Goal: Transaction & Acquisition: Register for event/course

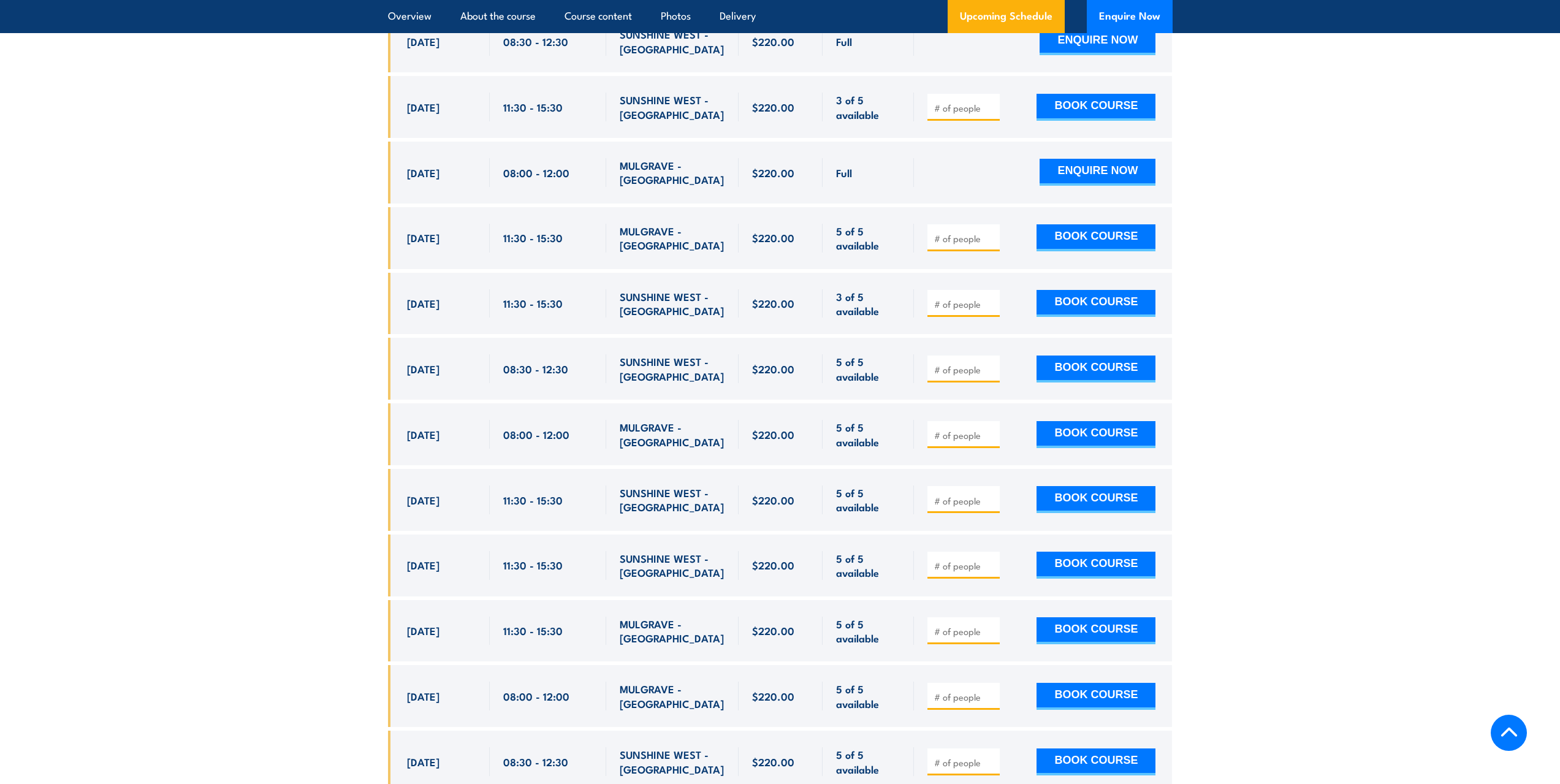
scroll to position [2892, 0]
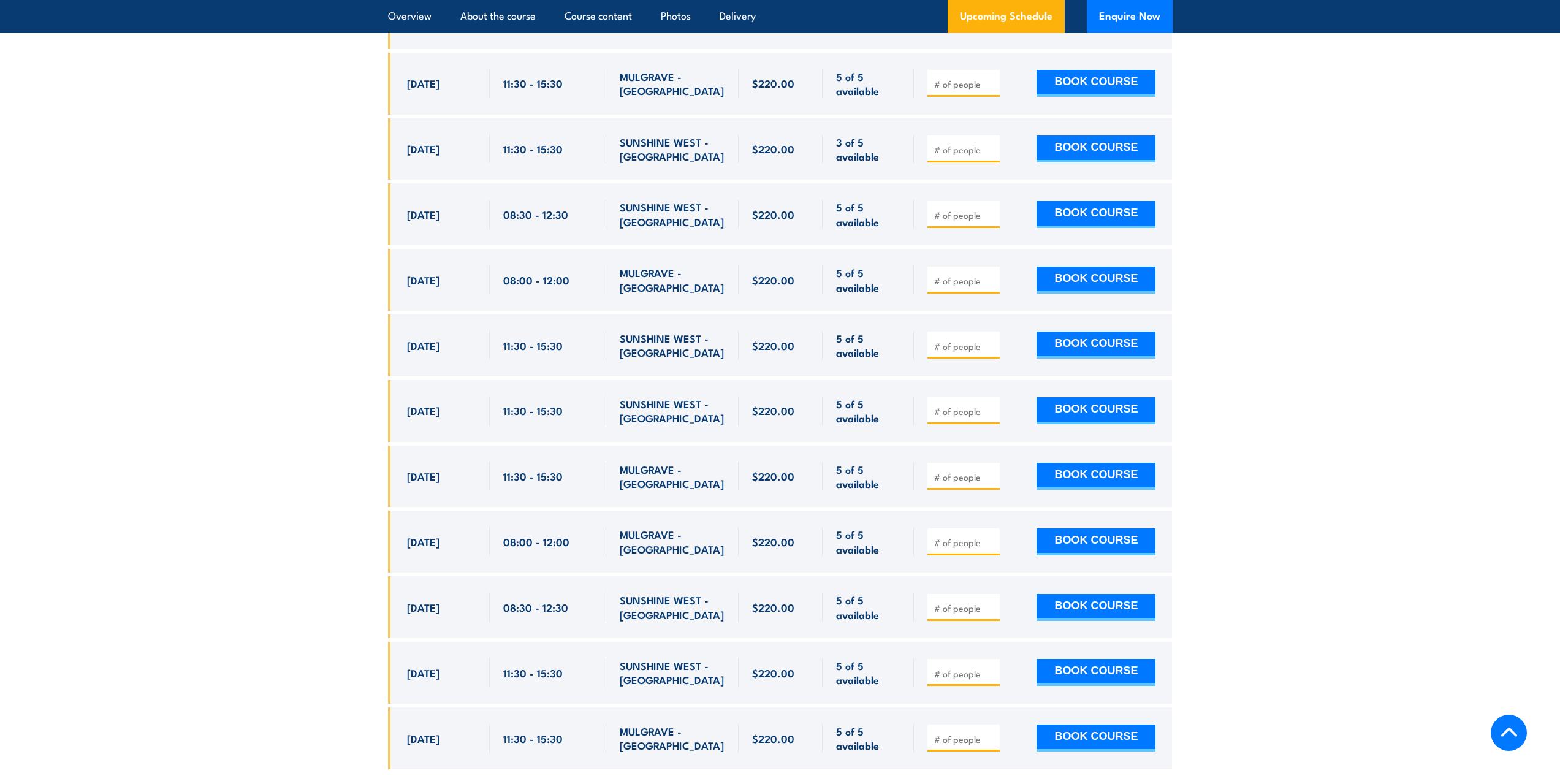
click at [963, 275] on input "number" at bounding box center [964, 280] width 62 height 12
type input "1"
click at [1109, 266] on button "BOOK COURSE" at bounding box center [1096, 280] width 119 height 27
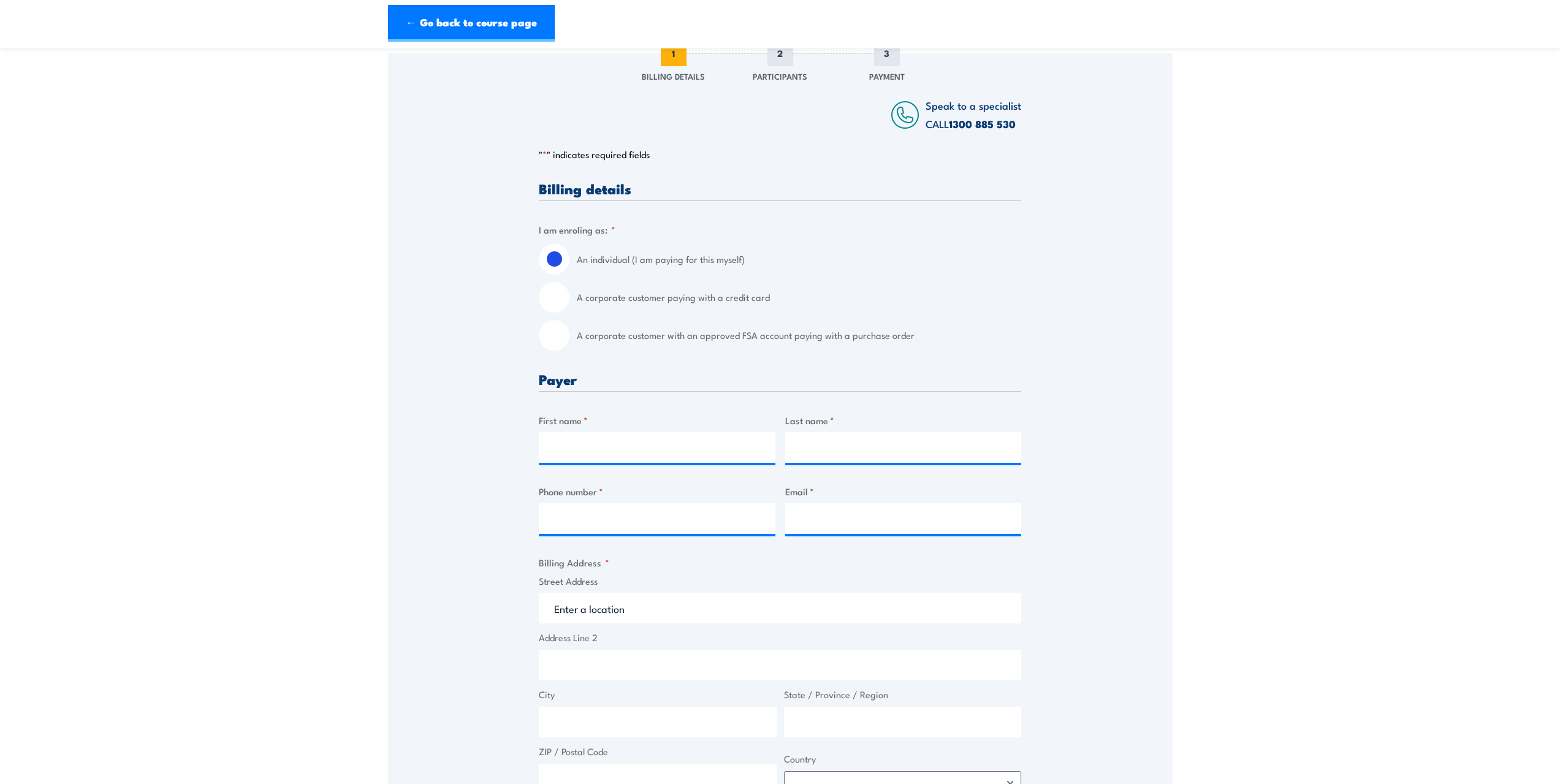
scroll to position [245, 0]
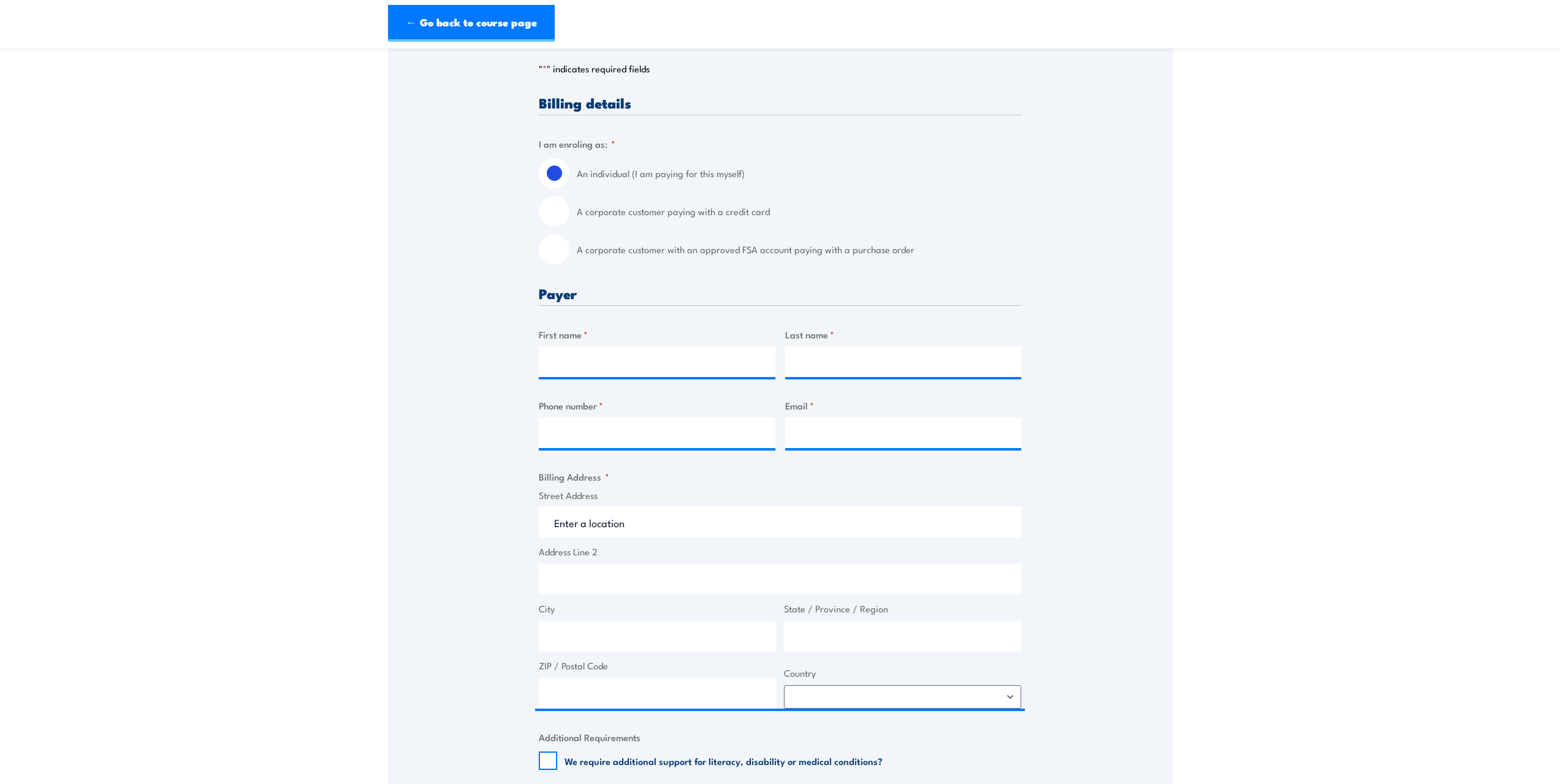
click at [557, 211] on input "A corporate customer paying with a credit card" at bounding box center [554, 211] width 30 height 30
radio input "true"
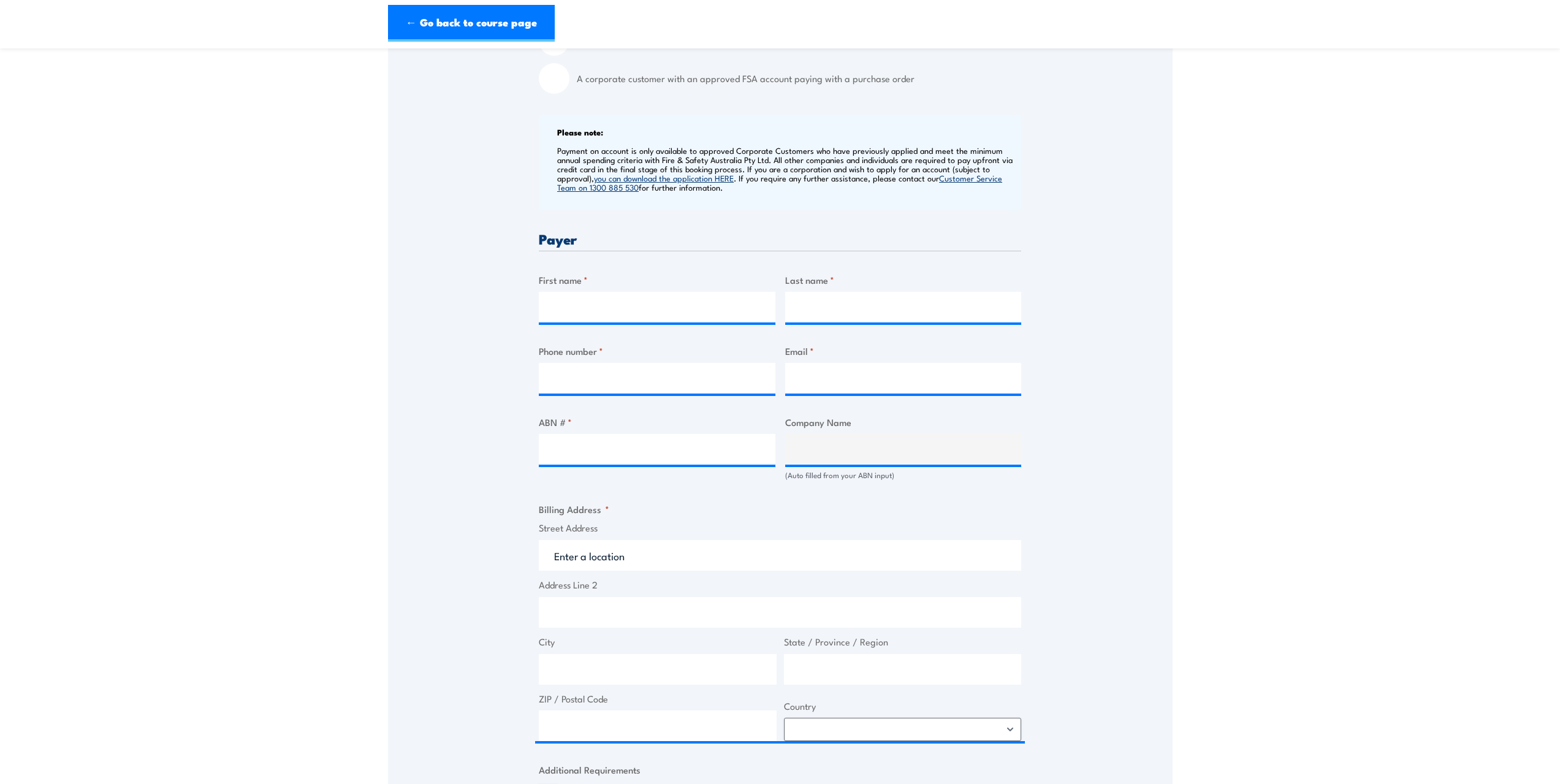
scroll to position [429, 0]
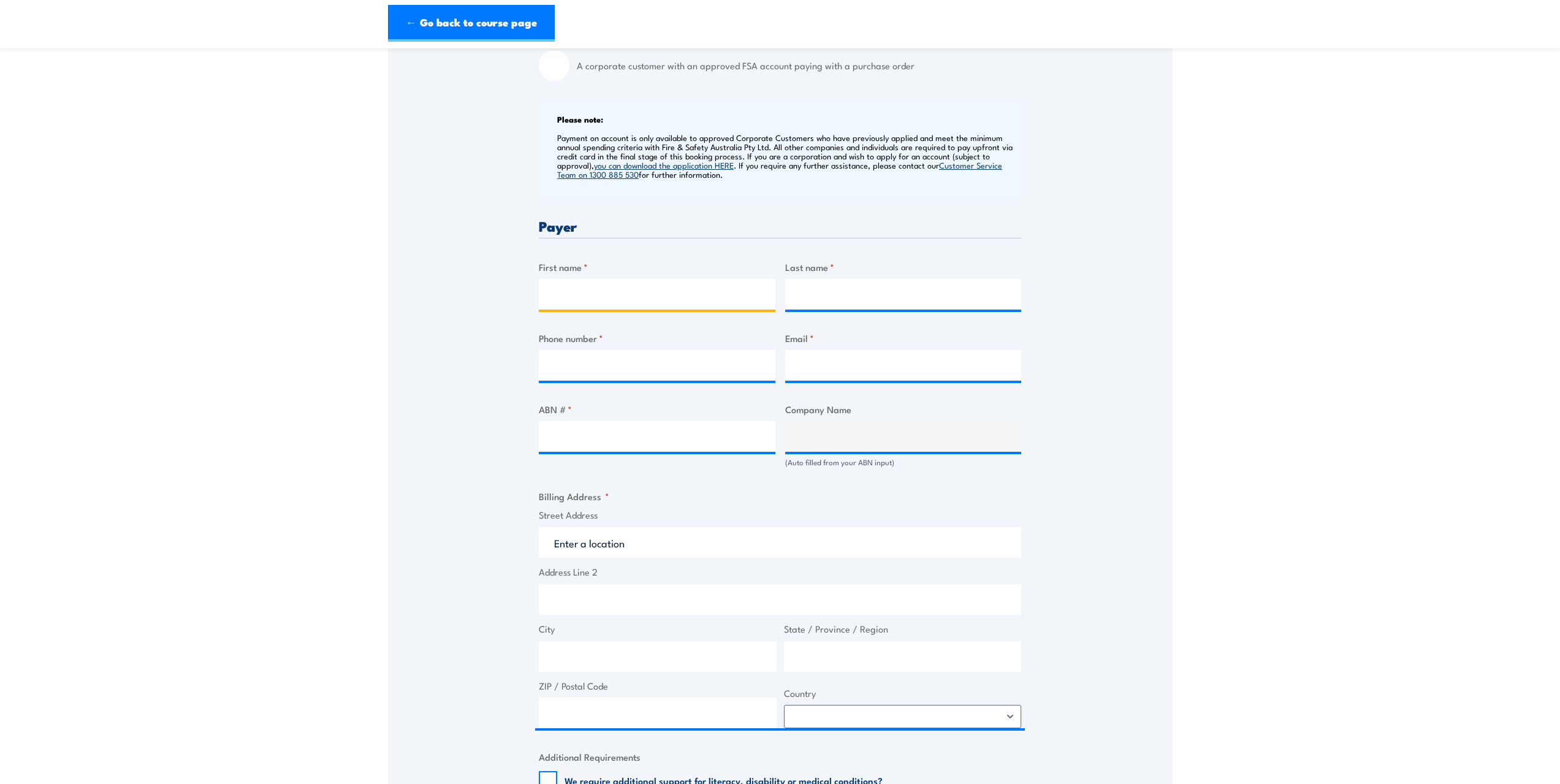
click at [560, 291] on input "First name *" at bounding box center [657, 294] width 237 height 30
type input "[PERSON_NAME]"
type input "Boddington"
click at [570, 365] on input "Phone number *" at bounding box center [657, 365] width 237 height 30
type input "0296700401"
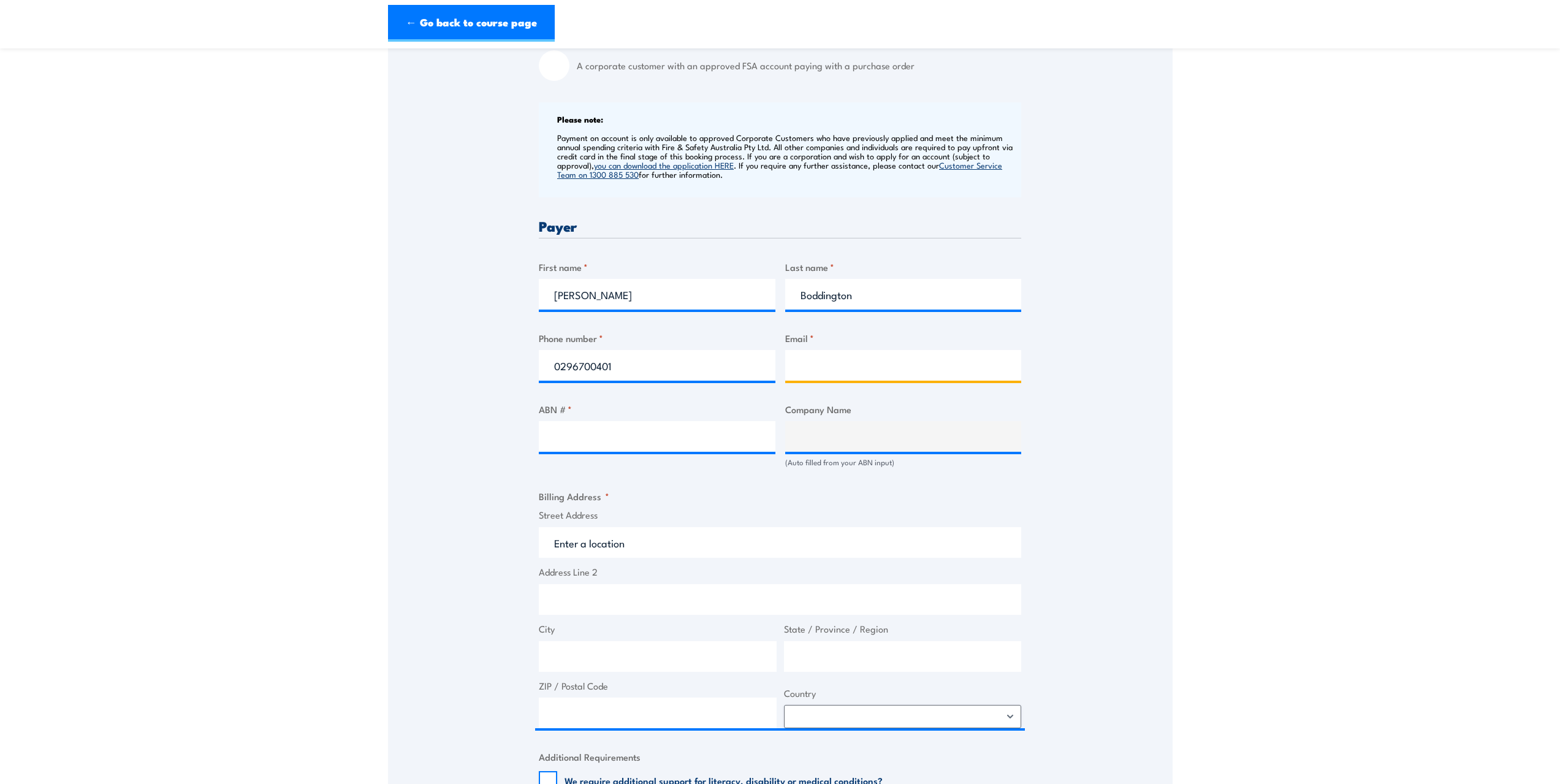
type input "[PERSON_NAME][EMAIL_ADDRESS][DOMAIN_NAME]"
click at [565, 434] on input "ABN # *" at bounding box center [657, 436] width 237 height 30
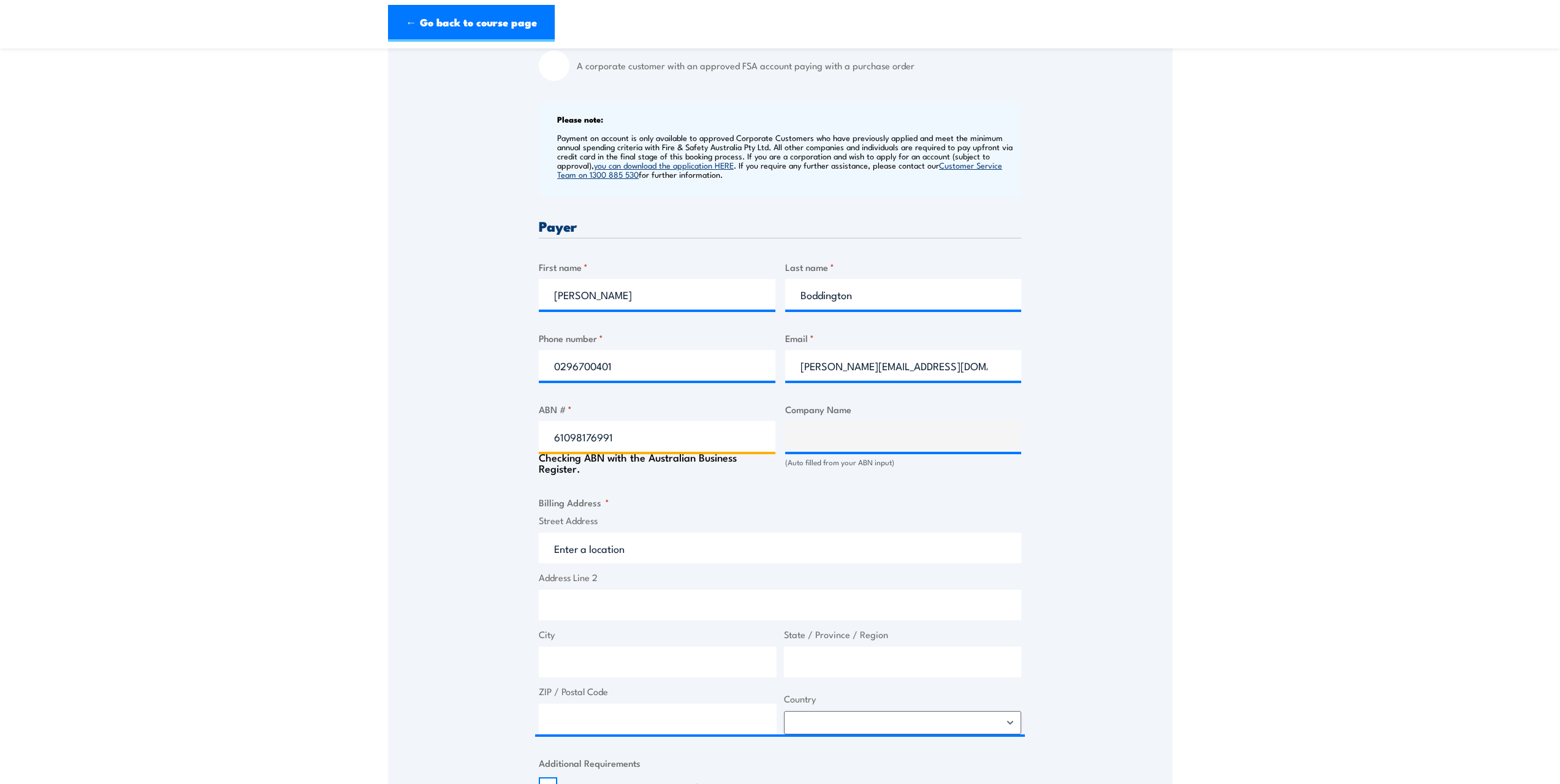
type input "61098176991"
click at [624, 433] on input "61098176991" at bounding box center [657, 436] width 237 height 30
type input "EHI AUSTRALIA PTY LTD"
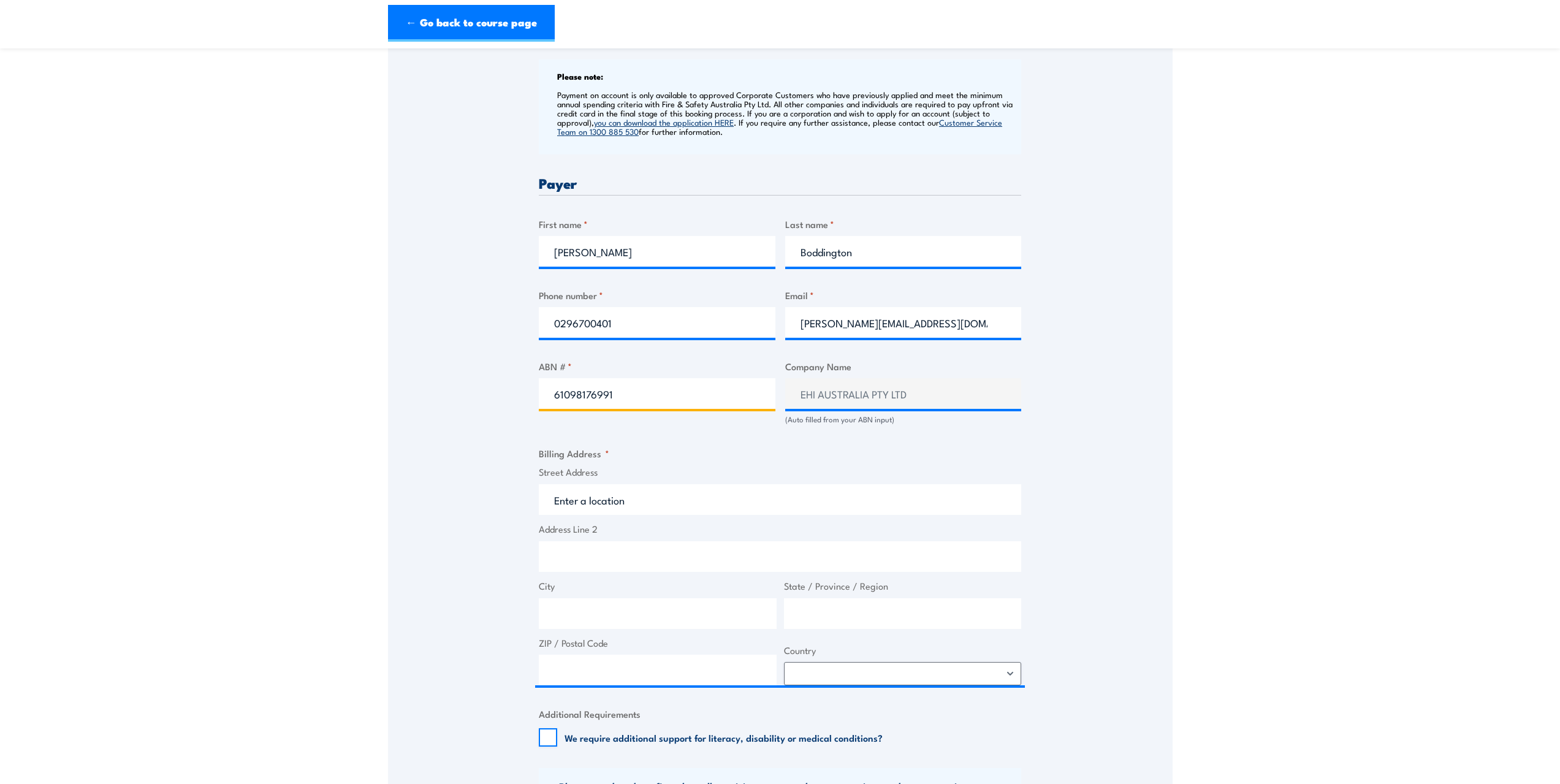
scroll to position [551, 0]
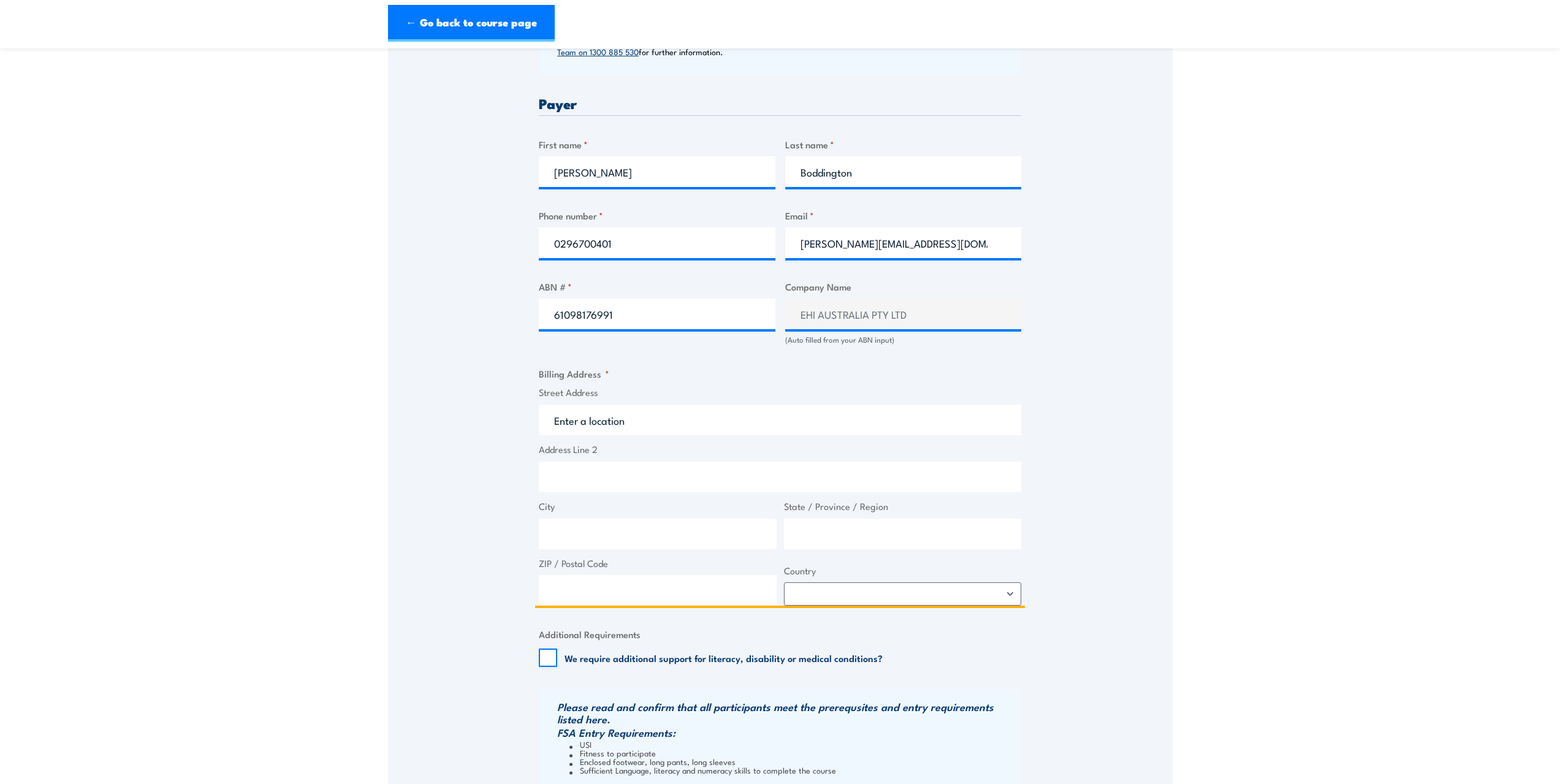
click at [629, 422] on input "Street Address" at bounding box center [780, 420] width 482 height 30
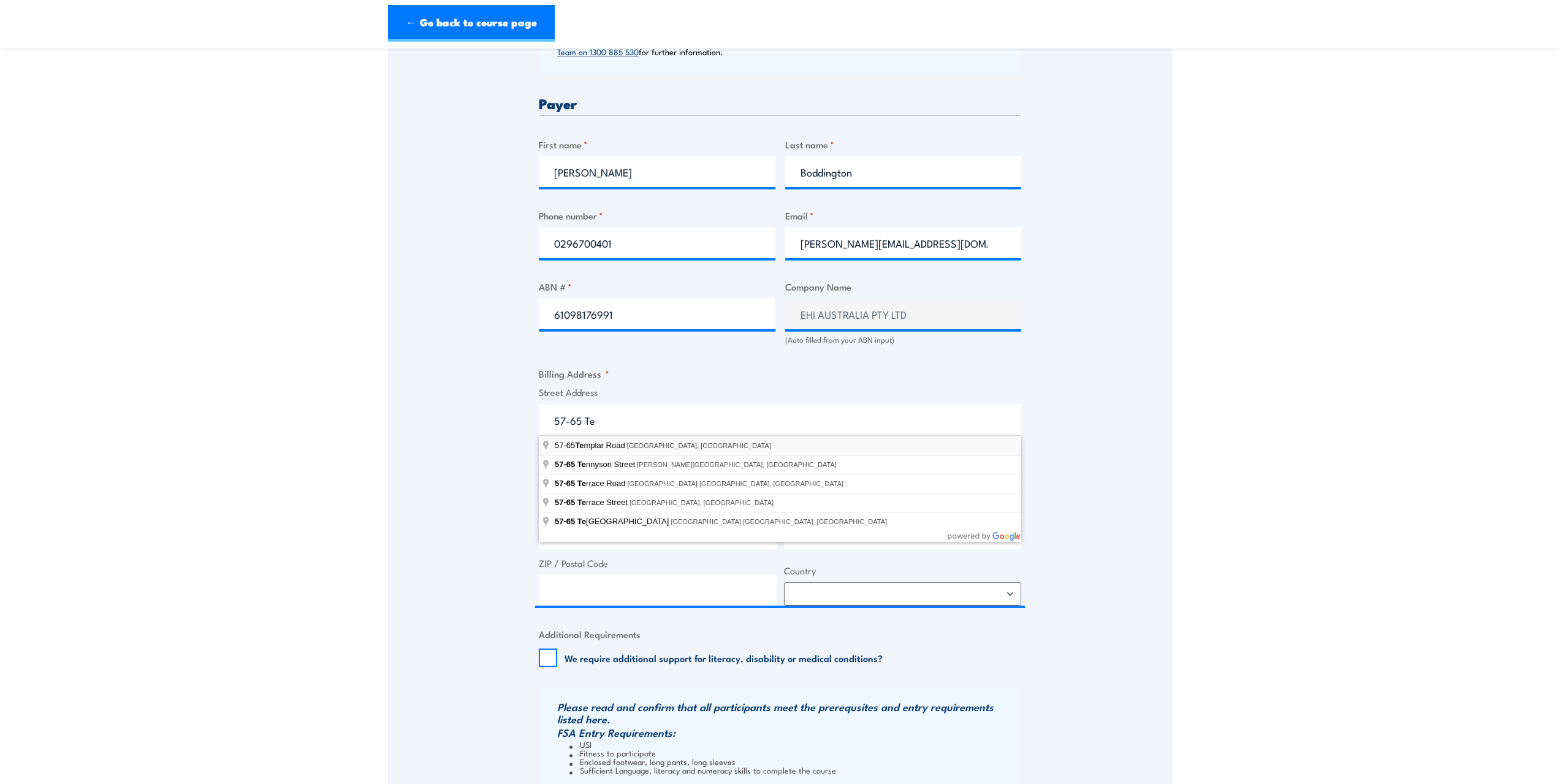
type input "[STREET_ADDRESS]"
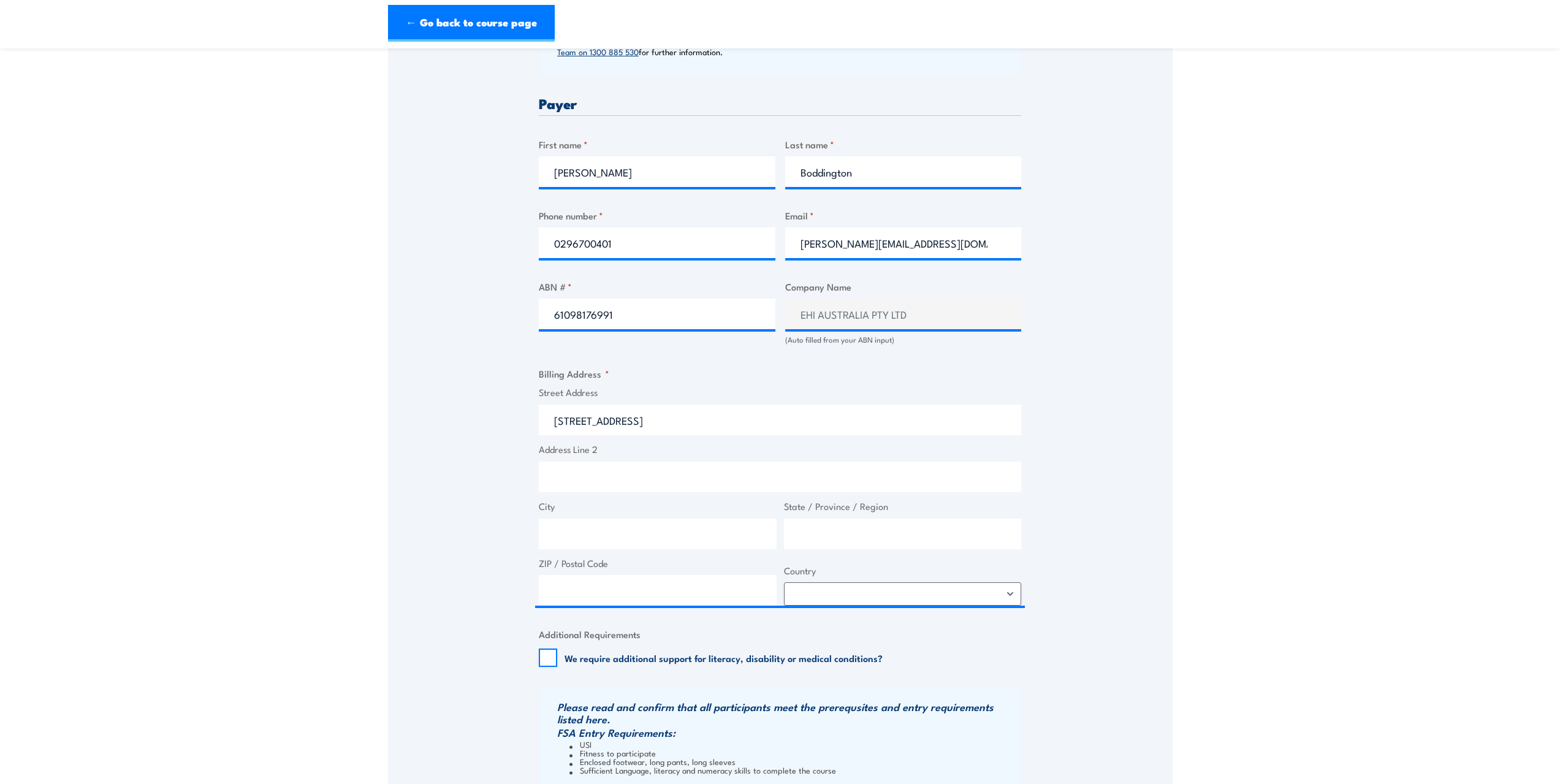
type input "Templar Rd"
type input "[GEOGRAPHIC_DATA]"
type input "2759"
select select "[GEOGRAPHIC_DATA]"
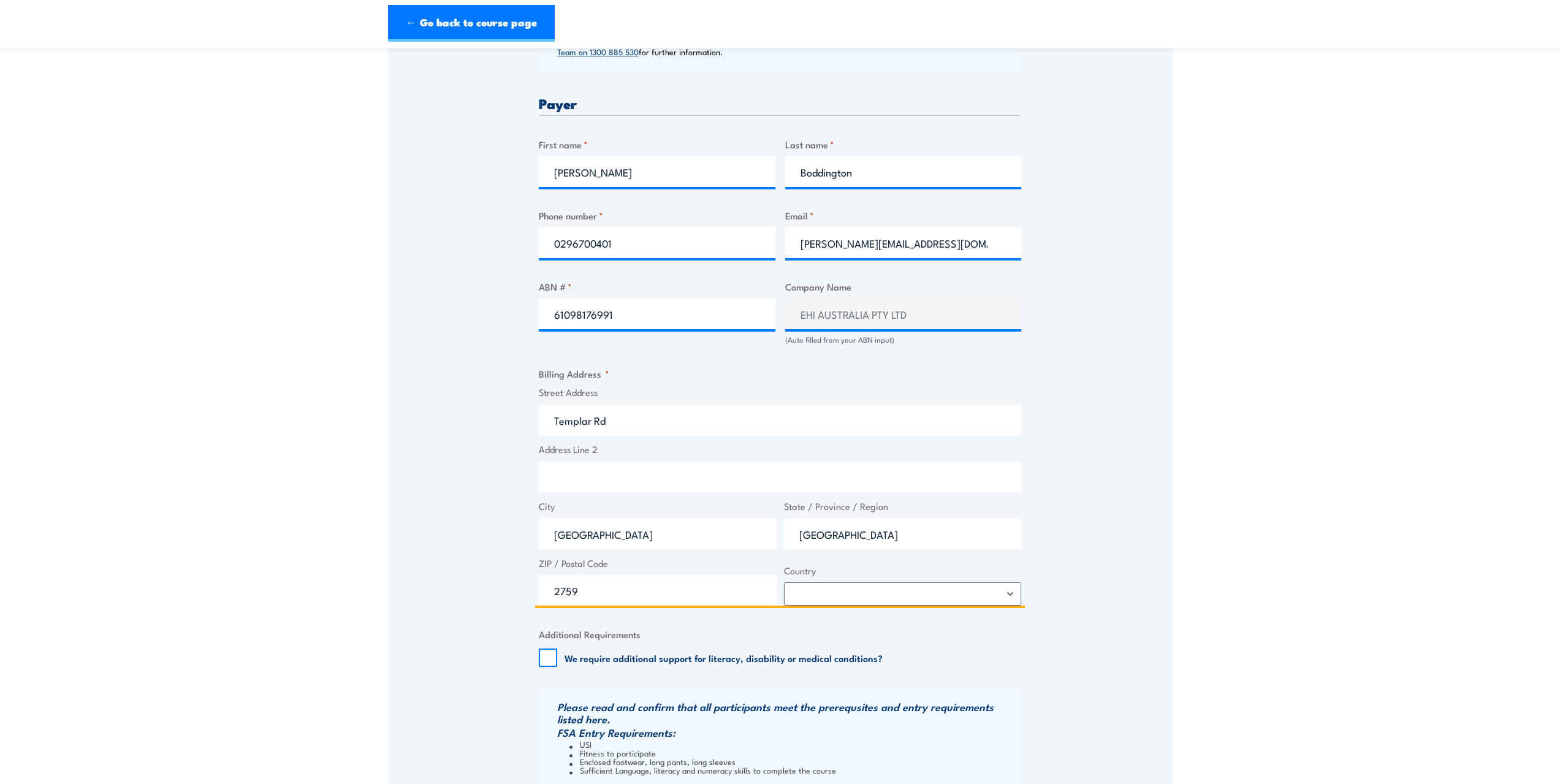
click at [553, 418] on input "Templar Rd" at bounding box center [780, 420] width 482 height 30
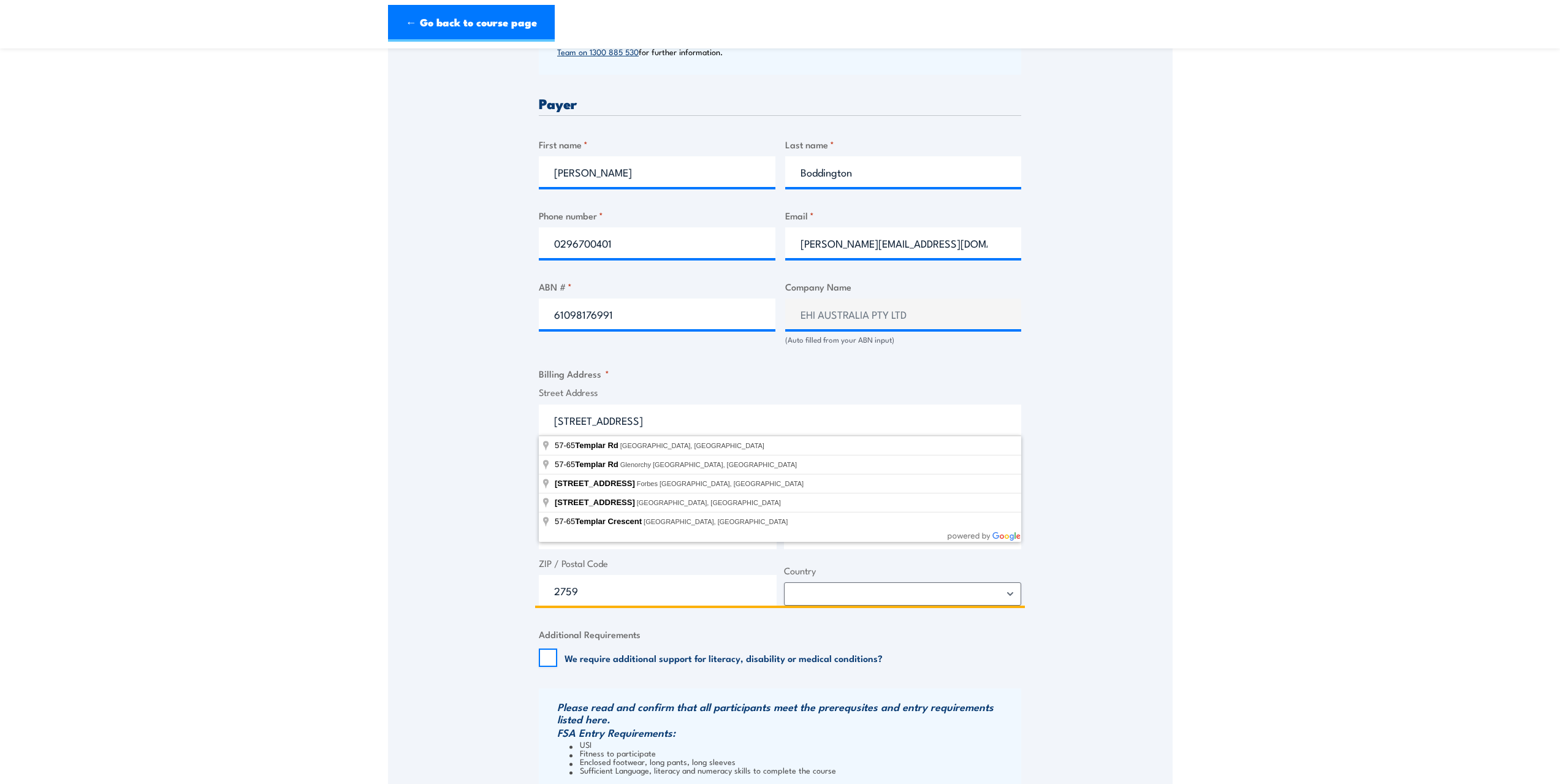
type input "[STREET_ADDRESS]"
click at [869, 570] on label "Country" at bounding box center [903, 571] width 238 height 14
click at [869, 582] on select "[GEOGRAPHIC_DATA] [GEOGRAPHIC_DATA] [GEOGRAPHIC_DATA] [US_STATE] [GEOGRAPHIC_DA…" at bounding box center [903, 594] width 238 height 23
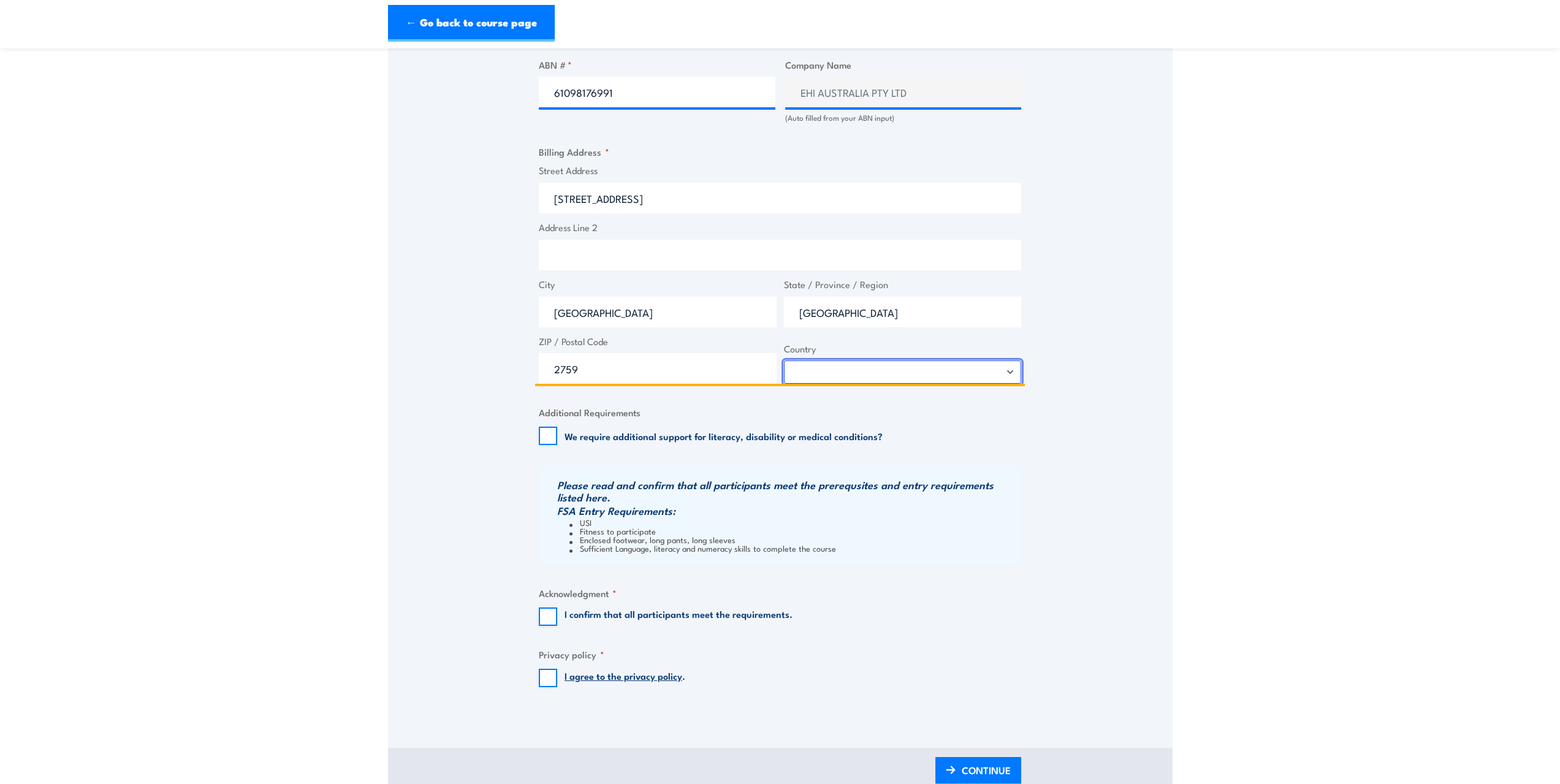
scroll to position [919, 0]
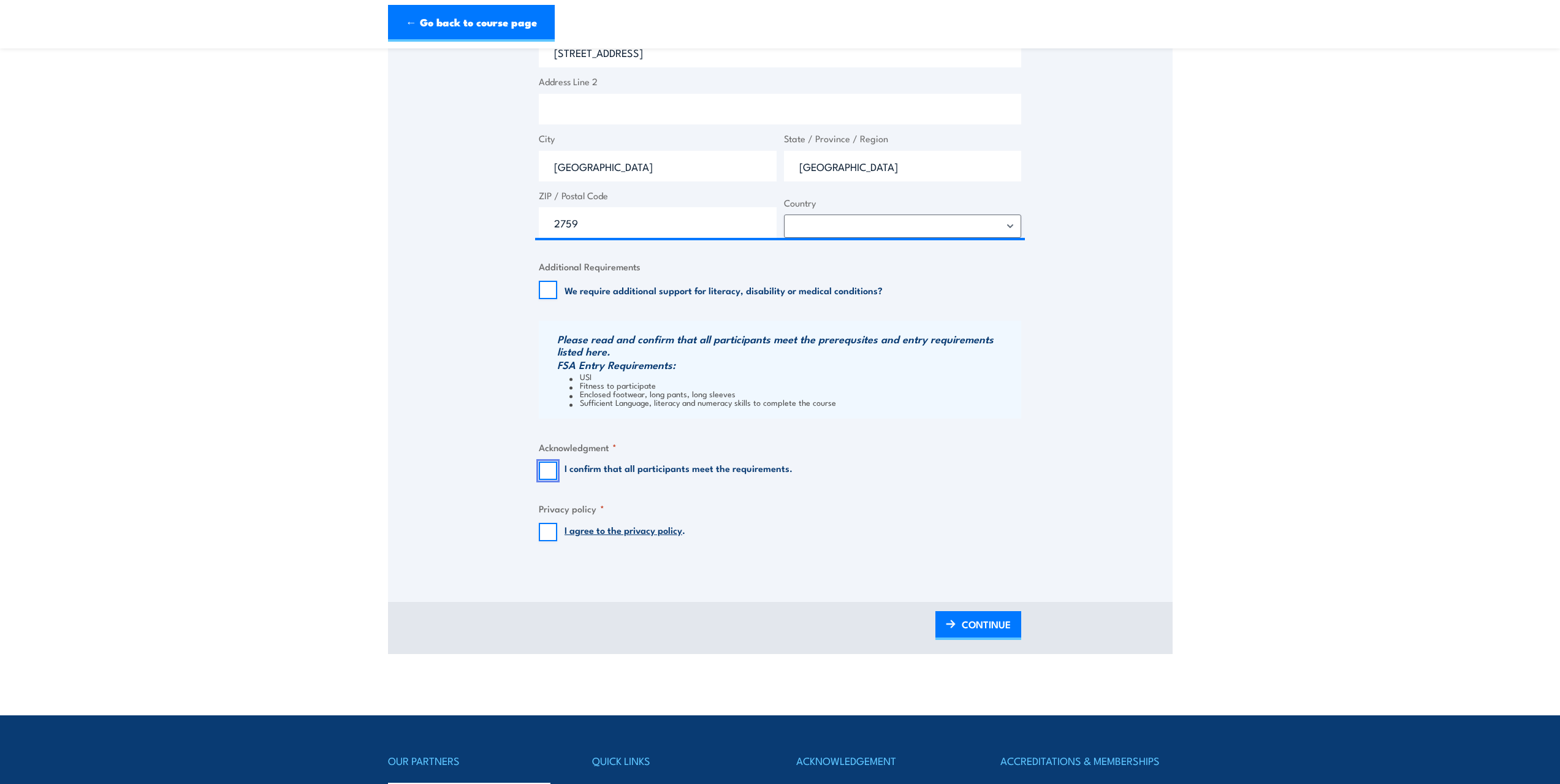
click at [546, 468] on input "I confirm that all participants meet the requirements." at bounding box center [547, 470] width 18 height 18
checkbox input "true"
click at [546, 532] on input "I agree to the privacy policy ." at bounding box center [547, 532] width 18 height 18
checkbox input "true"
click at [989, 622] on span "CONTINUE" at bounding box center [986, 624] width 49 height 32
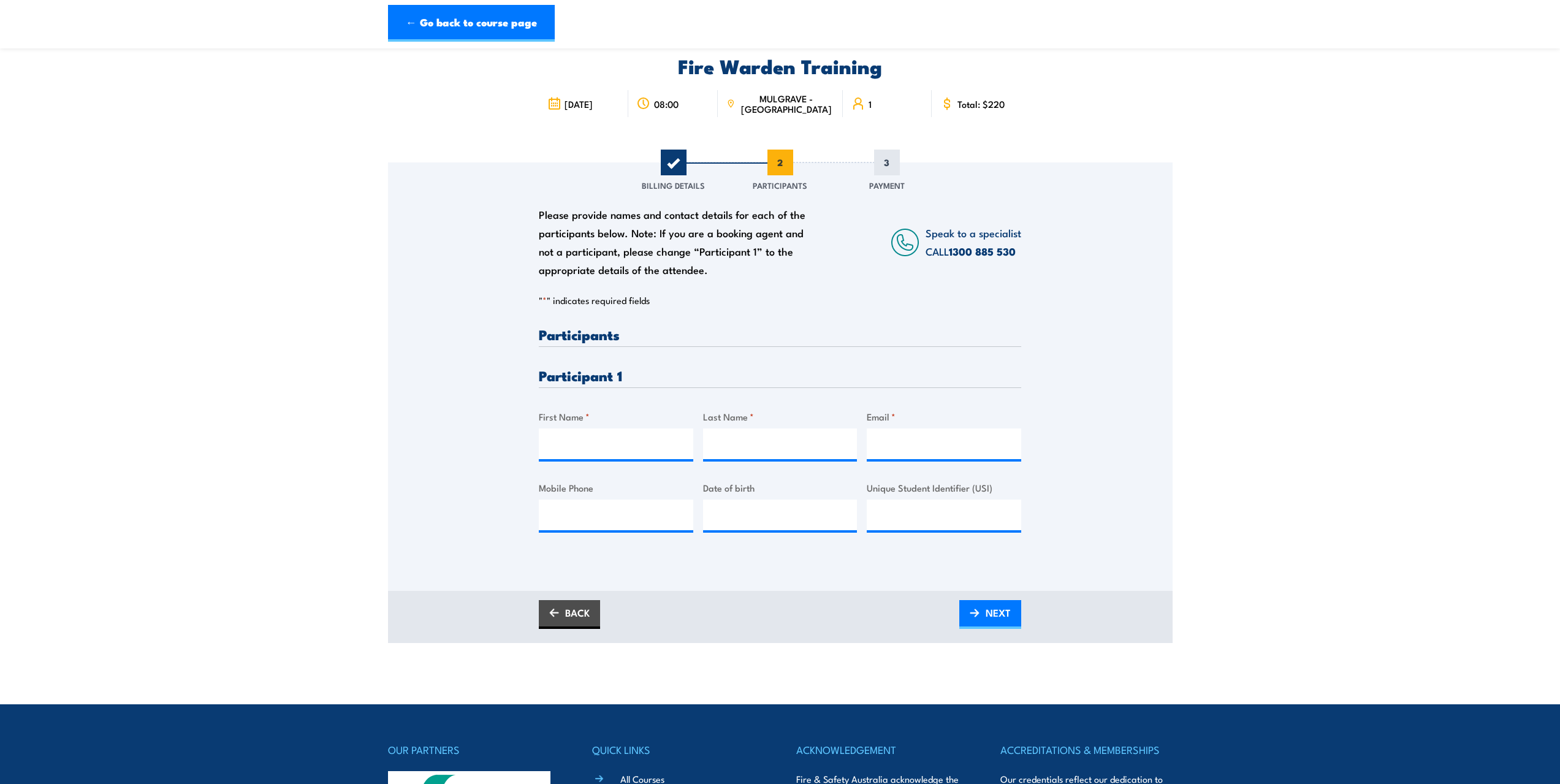
scroll to position [0, 0]
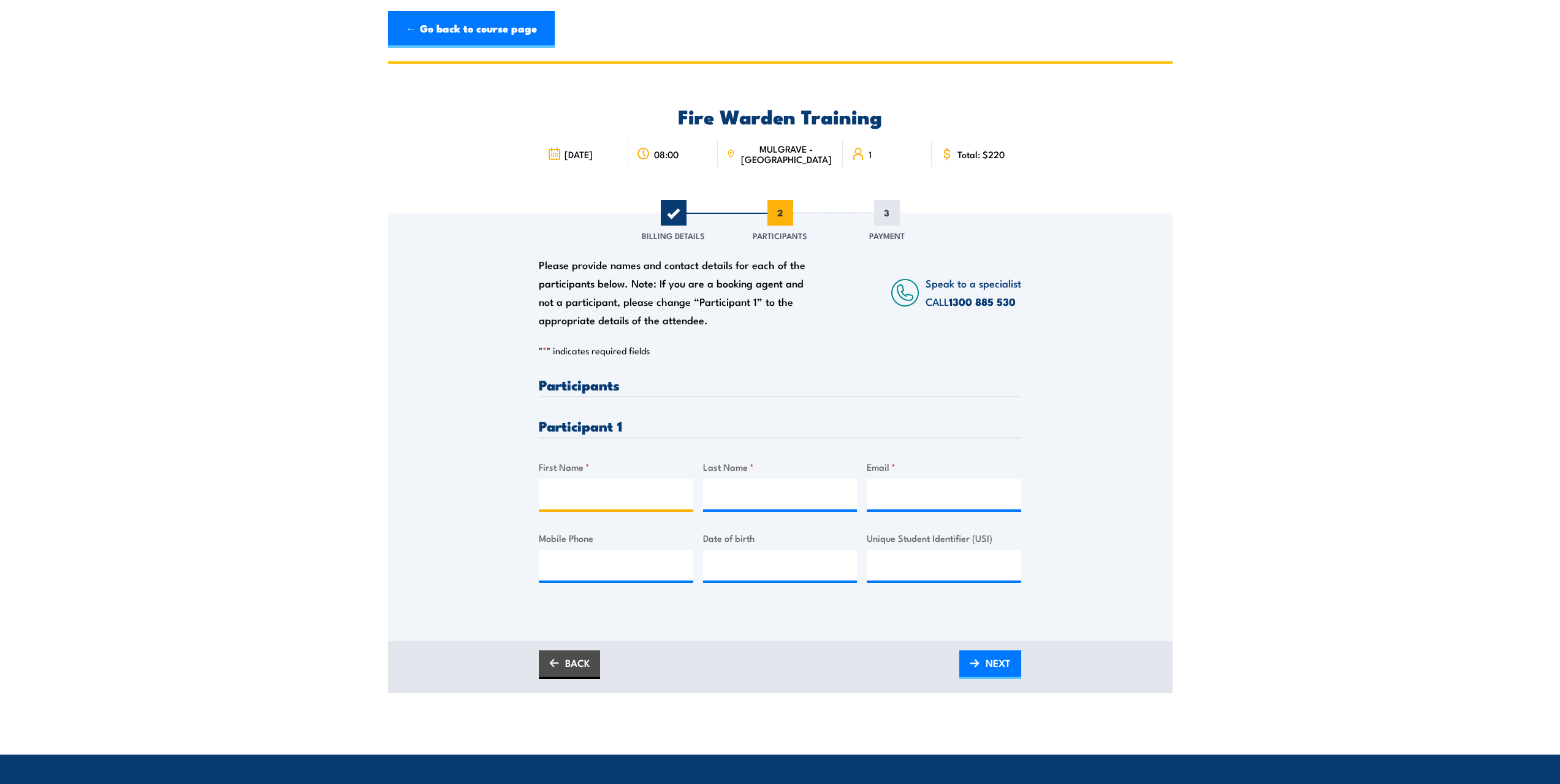
click at [560, 492] on input "First Name *" at bounding box center [615, 494] width 154 height 30
type input "[PERSON_NAME]"
click at [725, 493] on input "Last Name *" at bounding box center [780, 494] width 154 height 30
type input "Gartner"
paste input "[PERSON_NAME][EMAIL_ADDRESS][DOMAIN_NAME]"
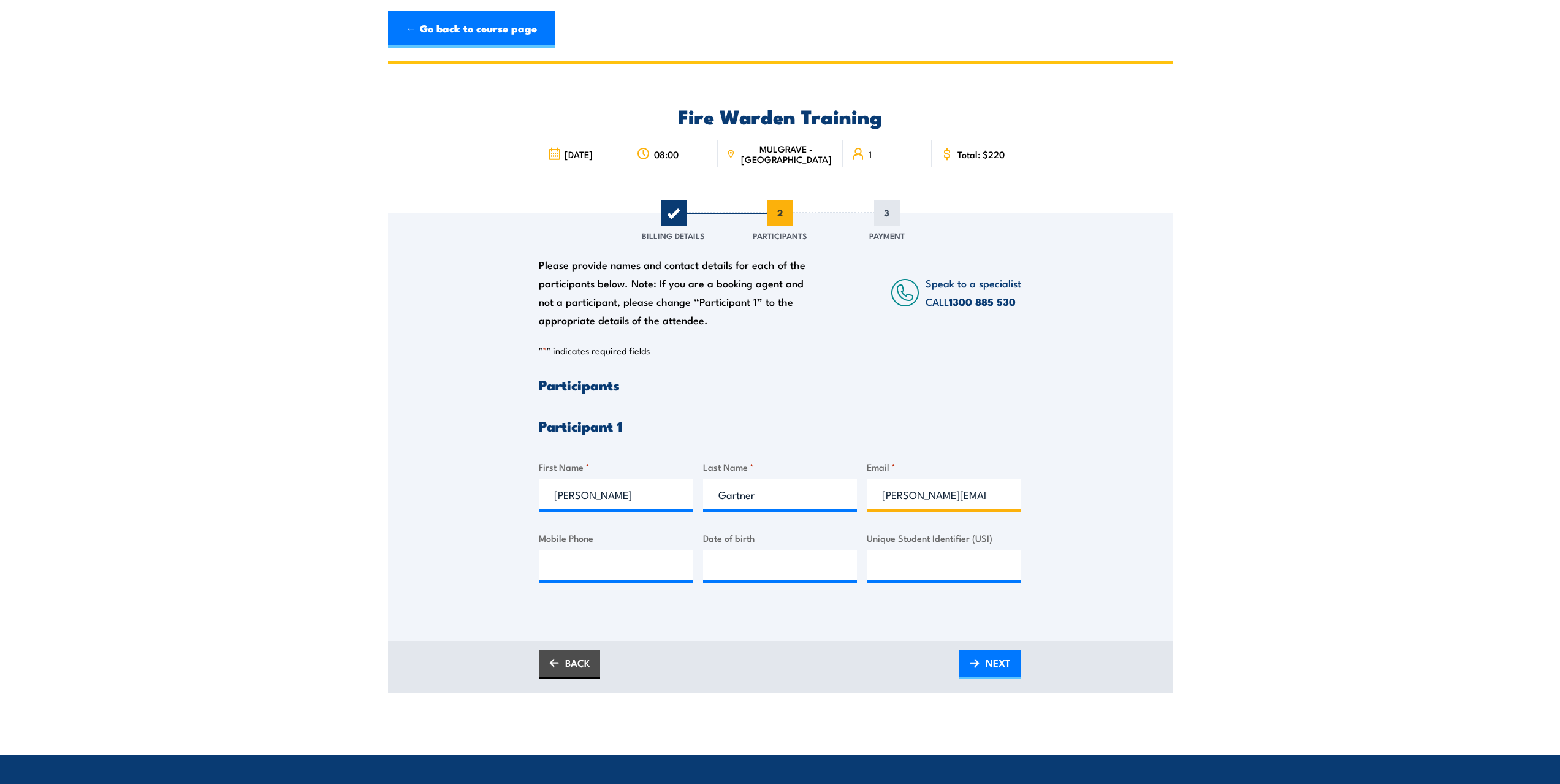
scroll to position [0, 11]
type input "[PERSON_NAME][EMAIL_ADDRESS][DOMAIN_NAME]"
paste input "0433 050 593"
click at [580, 565] on input "0433 050 593" at bounding box center [615, 565] width 154 height 30
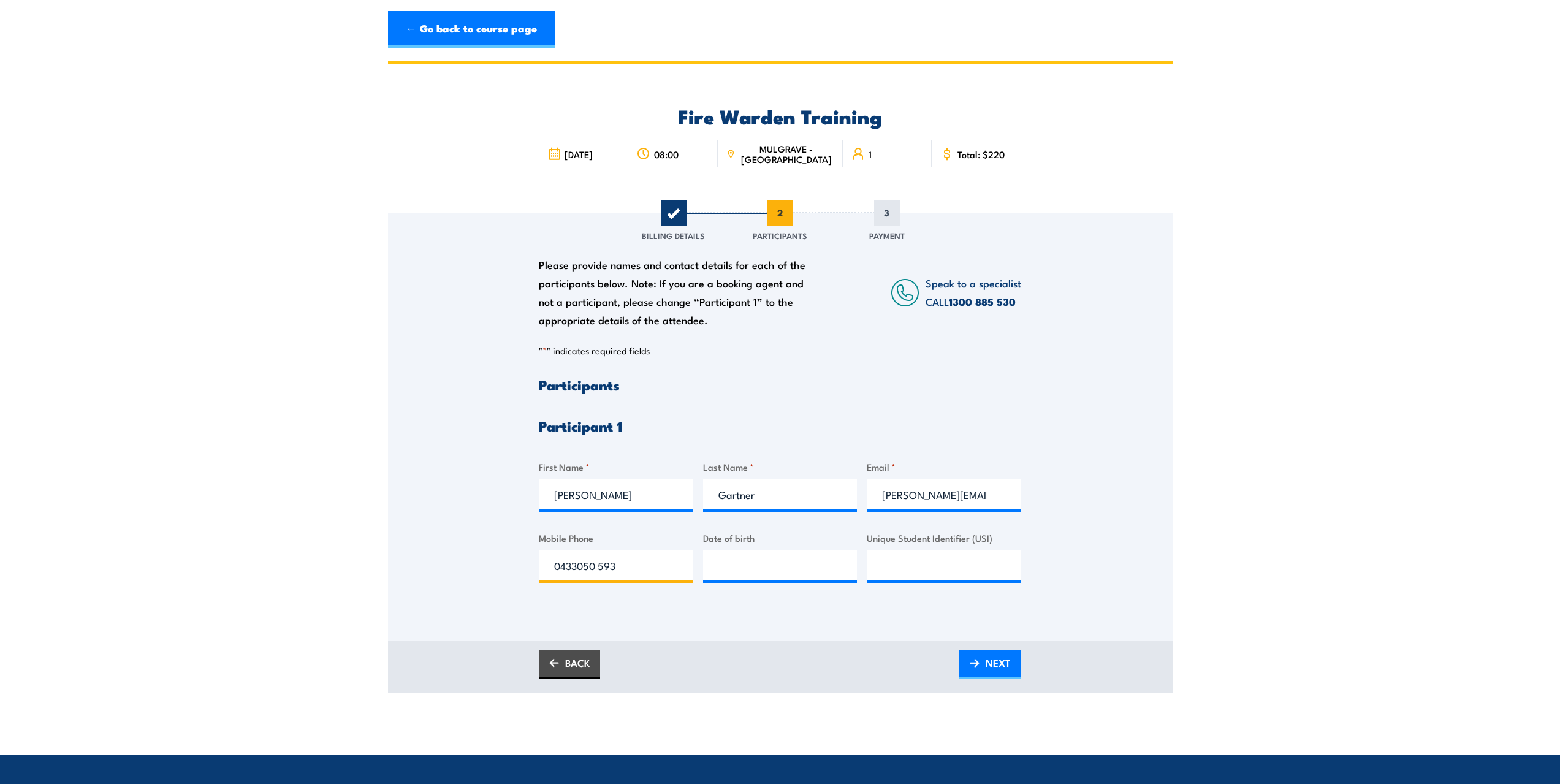
click at [599, 566] on input "0433050 593" at bounding box center [615, 565] width 154 height 30
type input "0433050593"
paste input "[DATE]"
type input "[DATE]"
click at [881, 567] on input "Unique Student Identifier (USI)" at bounding box center [943, 565] width 154 height 30
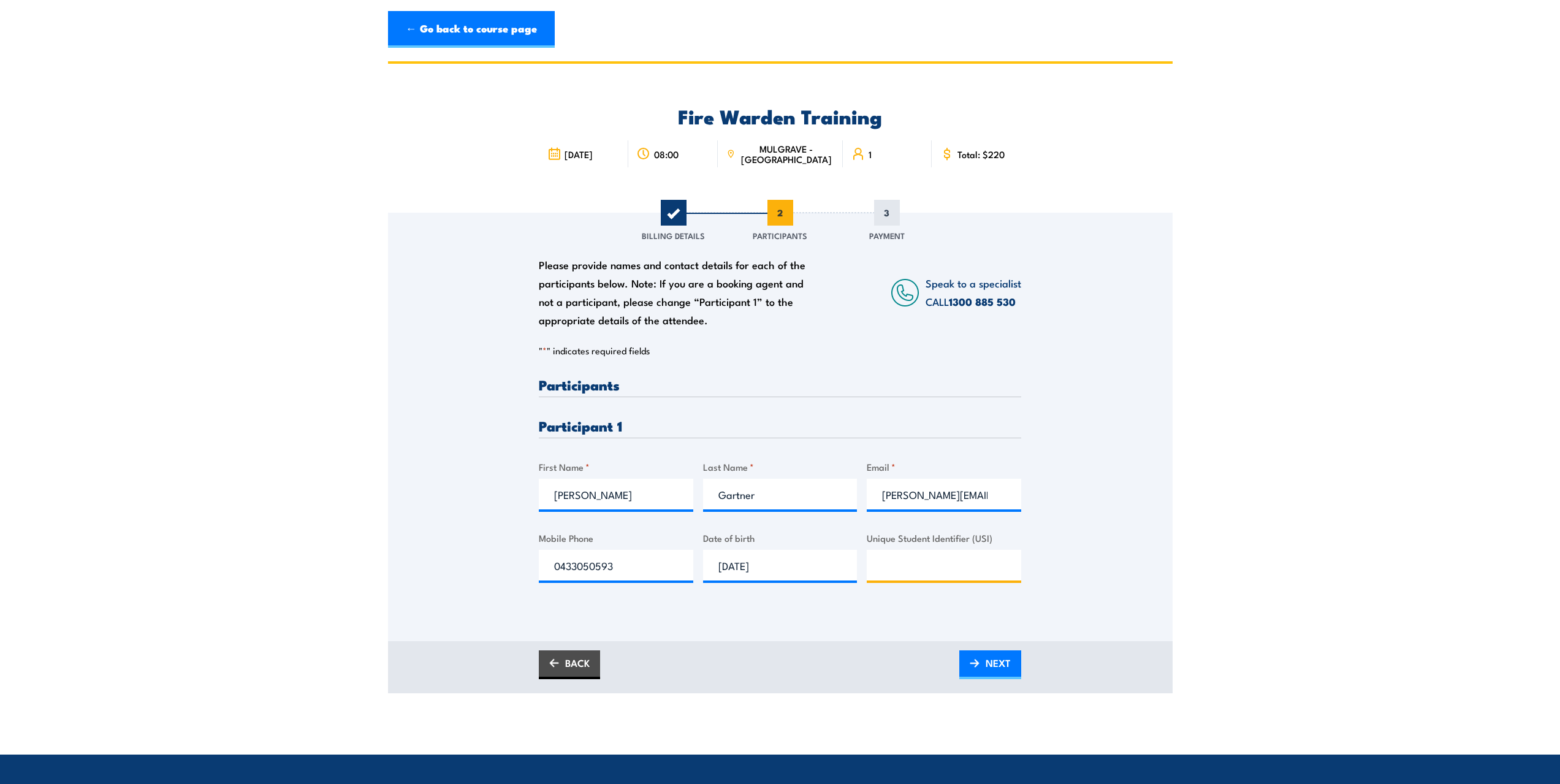
paste input "RNQBM4SKZX"
type input "RNQBM4SKZX"
drag, startPoint x: 996, startPoint y: 658, endPoint x: 1016, endPoint y: 632, distance: 32.8
click at [997, 658] on span "NEXT" at bounding box center [998, 662] width 25 height 32
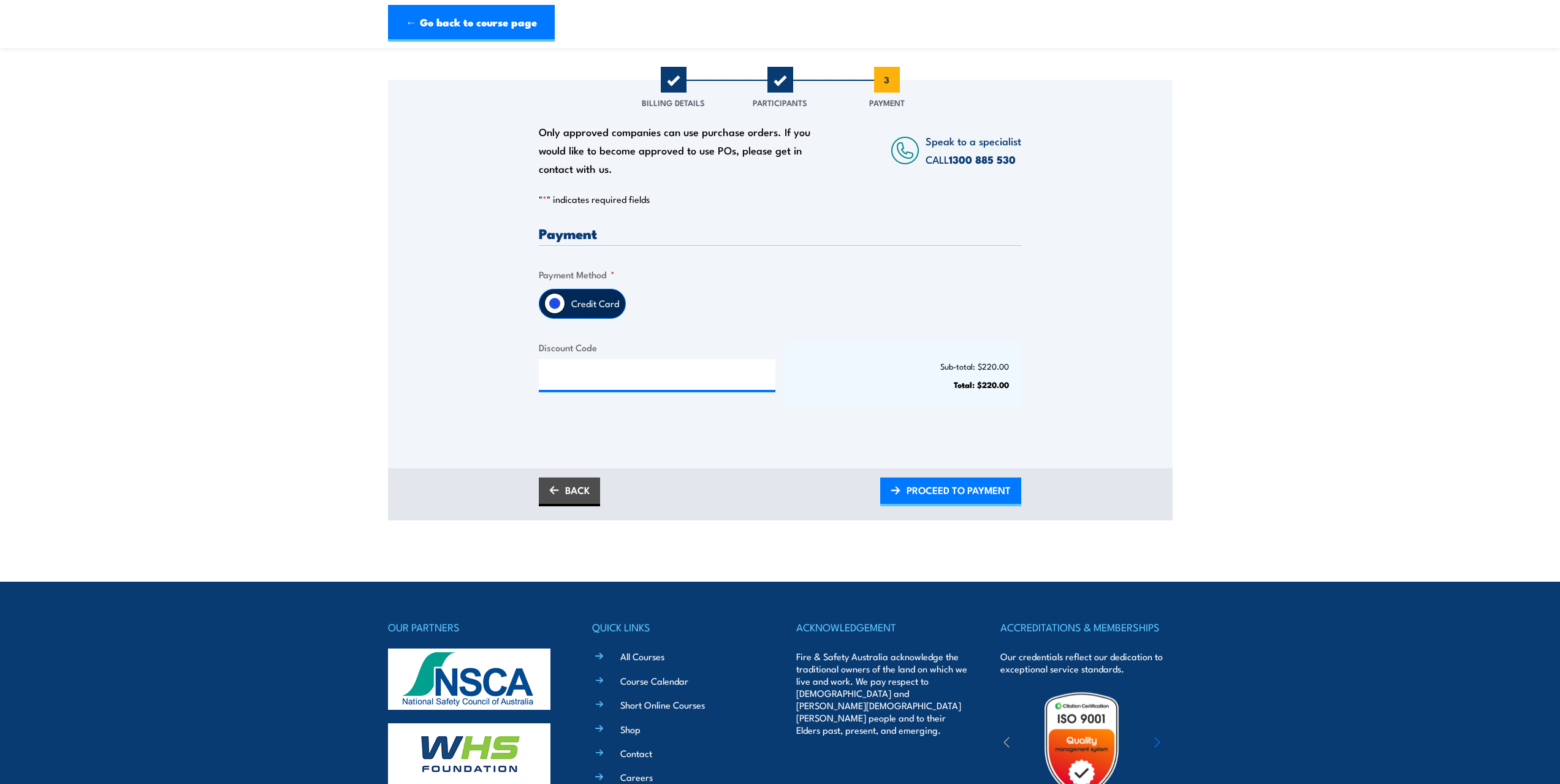
scroll to position [322, 0]
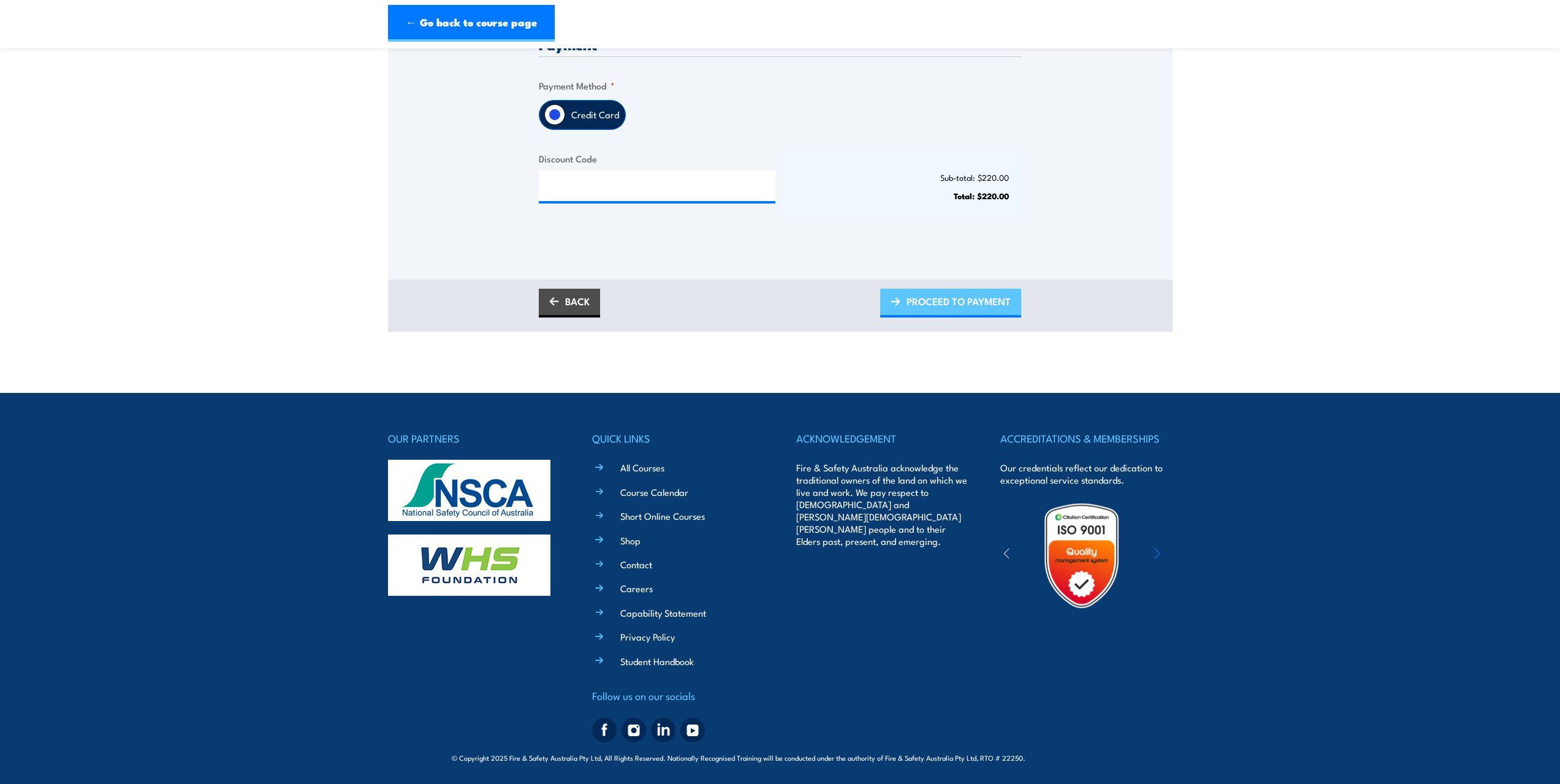
drag, startPoint x: 978, startPoint y: 306, endPoint x: 969, endPoint y: 305, distance: 9.1
click at [978, 306] on span "PROCEED TO PAYMENT" at bounding box center [959, 301] width 104 height 32
